Goal: Task Accomplishment & Management: Use online tool/utility

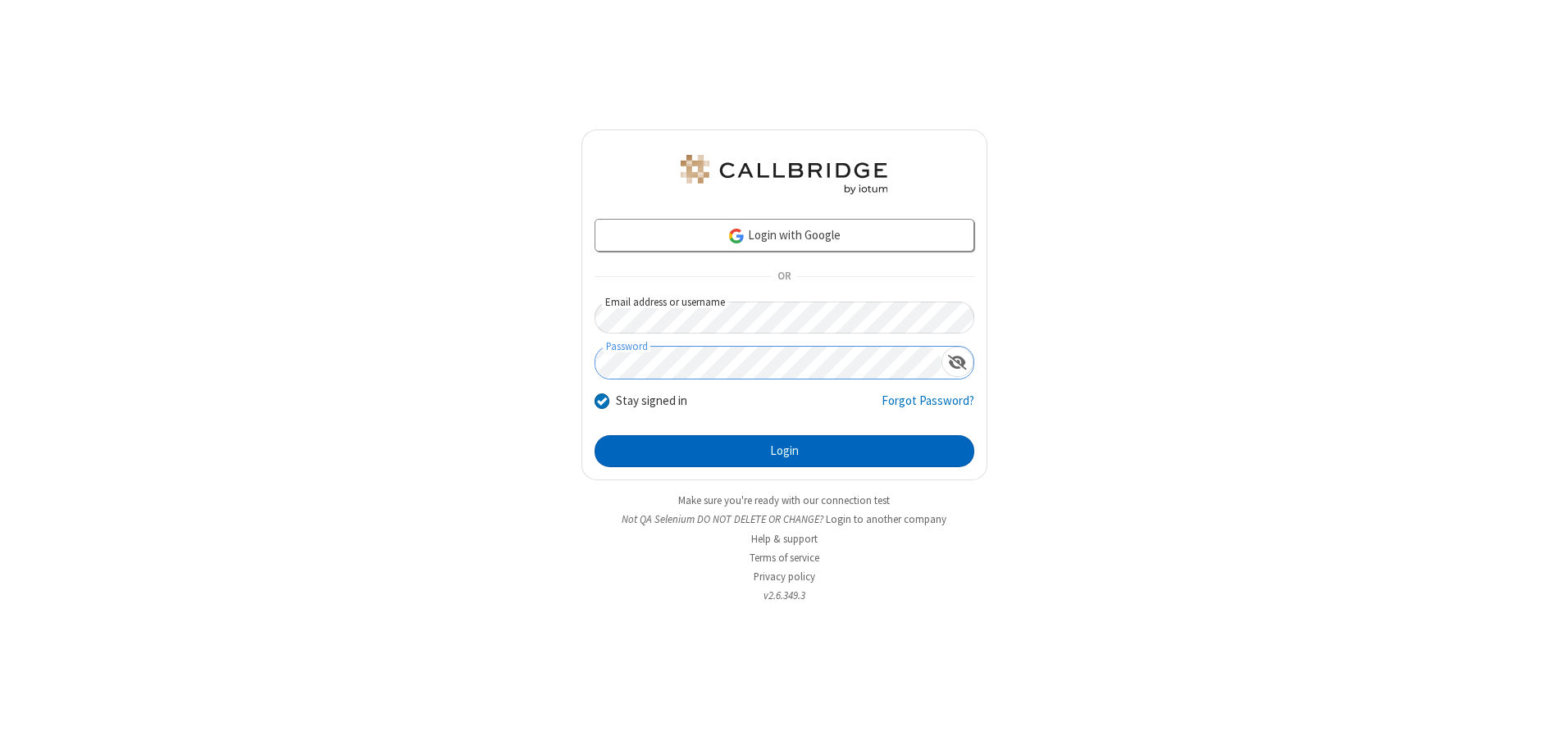
click at [784, 451] on button "Login" at bounding box center [784, 451] width 380 height 33
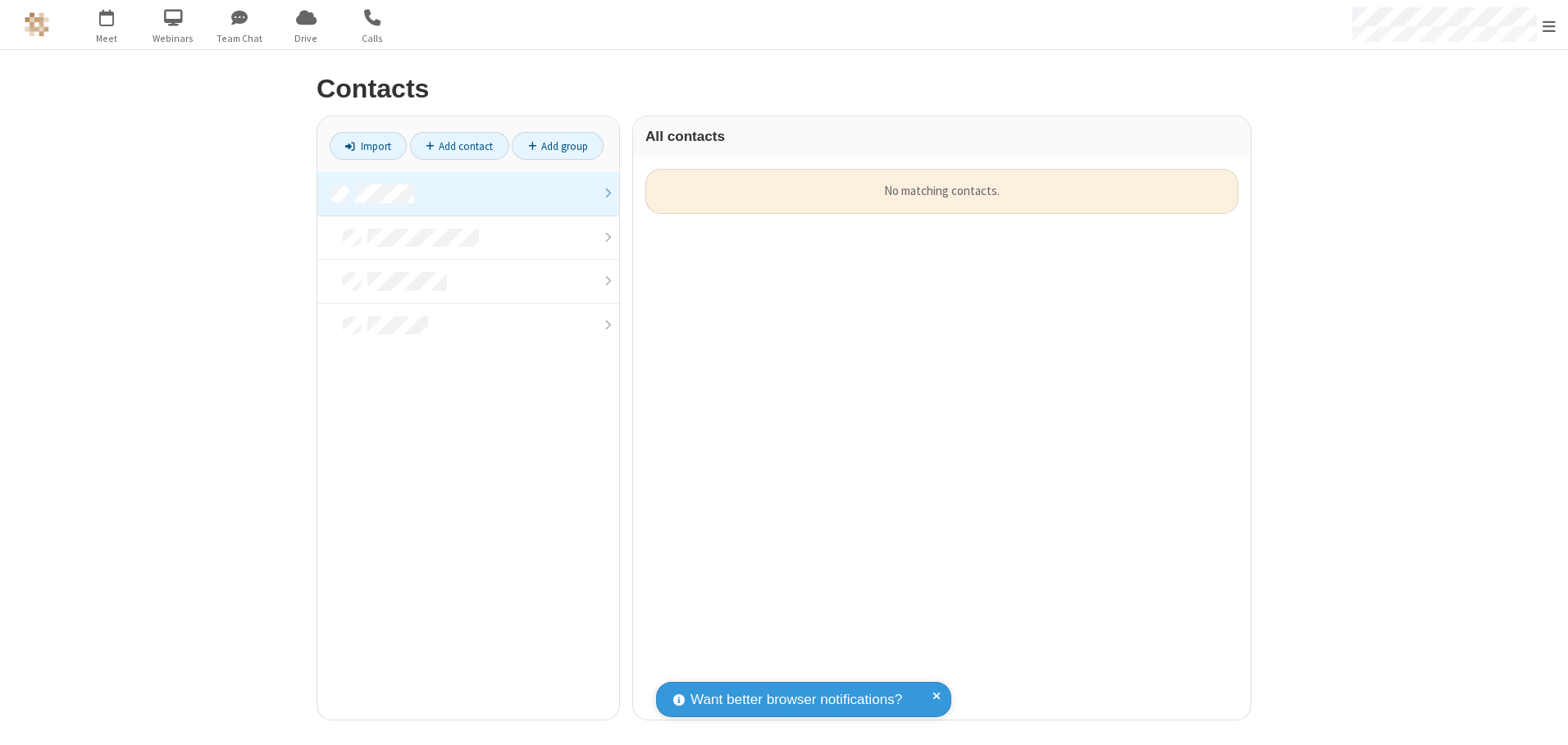
scroll to position [551, 605]
click at [468, 193] on link at bounding box center [468, 194] width 302 height 44
click at [368, 146] on link "Import" at bounding box center [368, 146] width 77 height 28
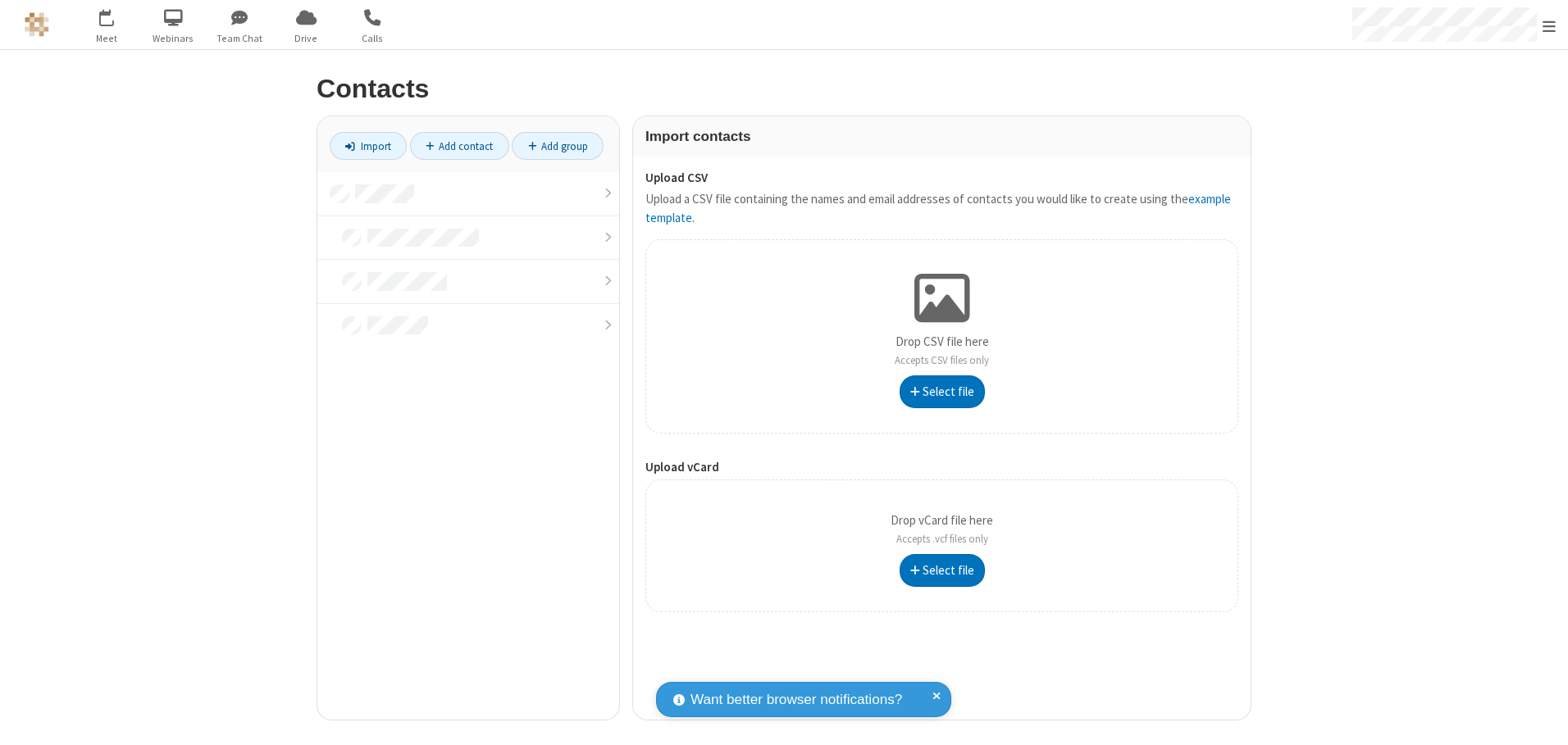
type input "C:\fakepath\address_book_contacts.csv"
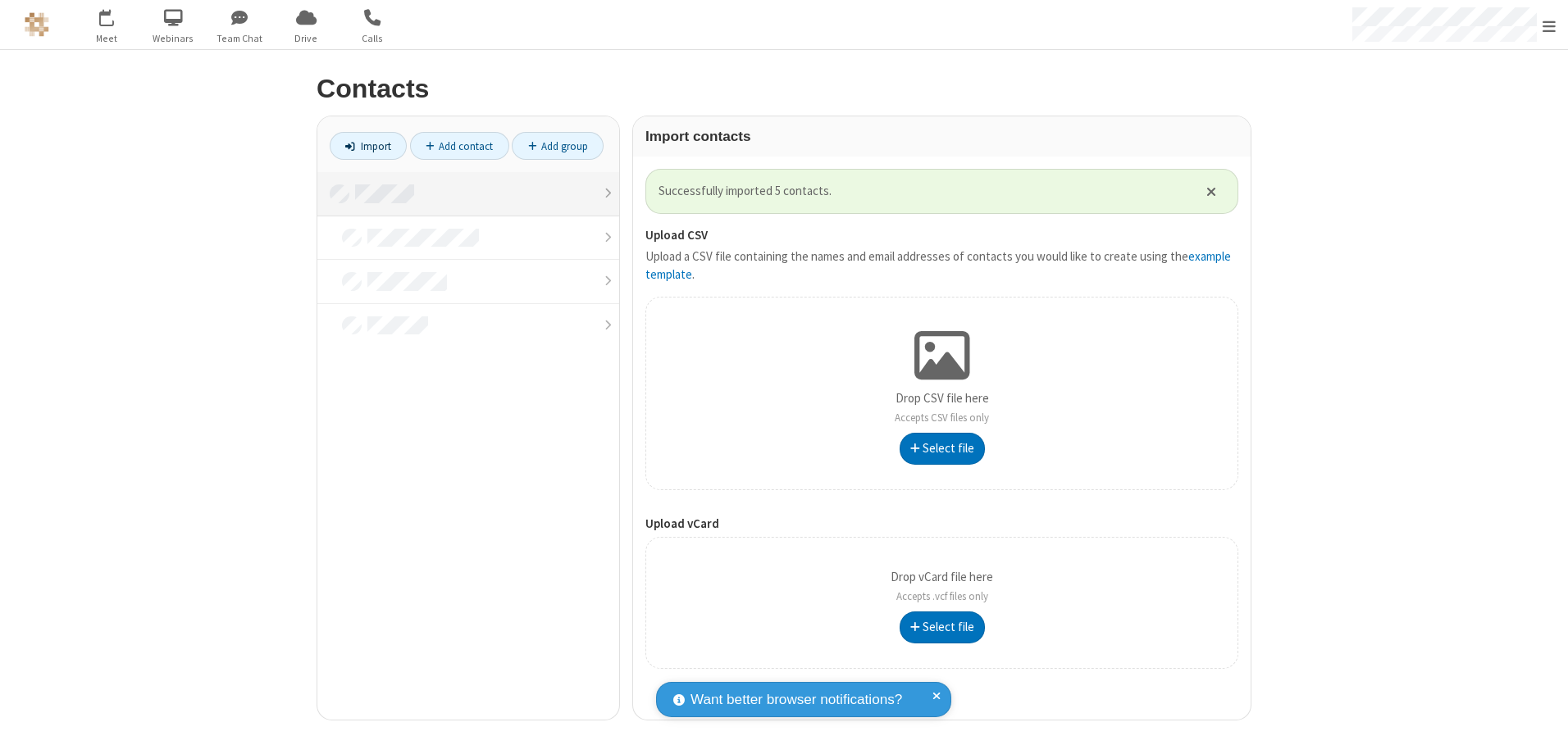
click at [468, 193] on link at bounding box center [468, 194] width 302 height 44
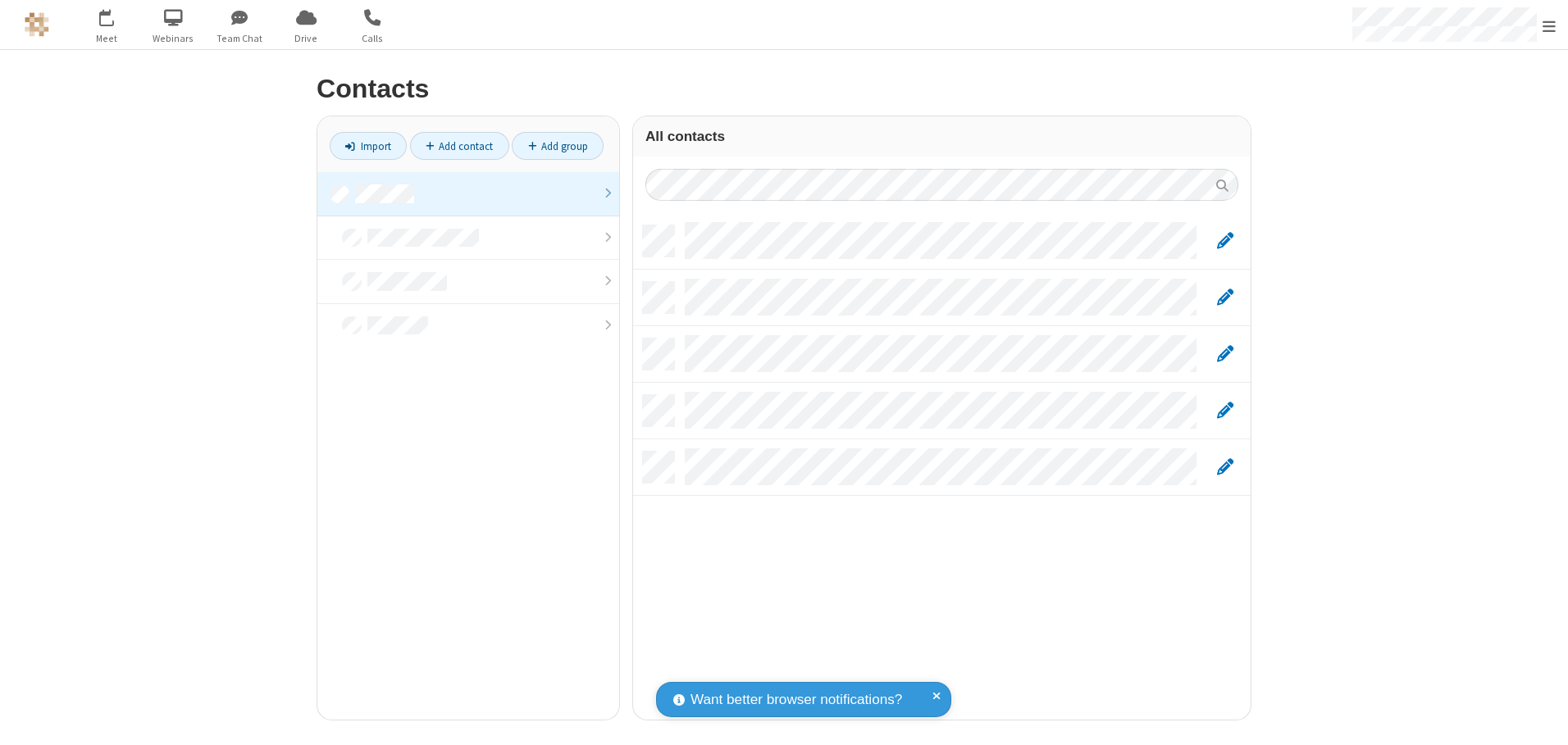
scroll to position [495, 605]
